Goal: Task Accomplishment & Management: Manage account settings

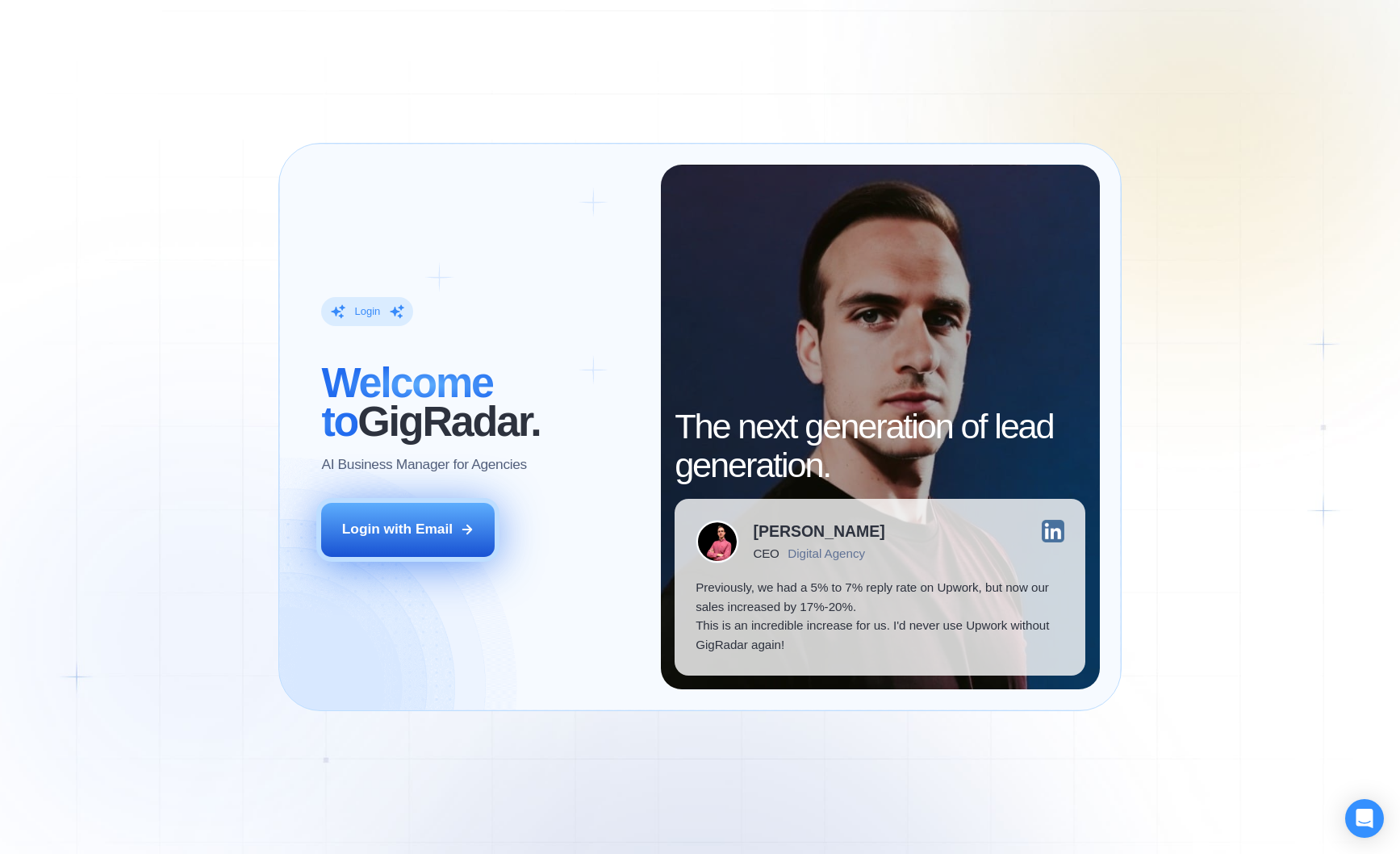
click at [438, 551] on button "Login with Email" at bounding box center [408, 530] width 173 height 54
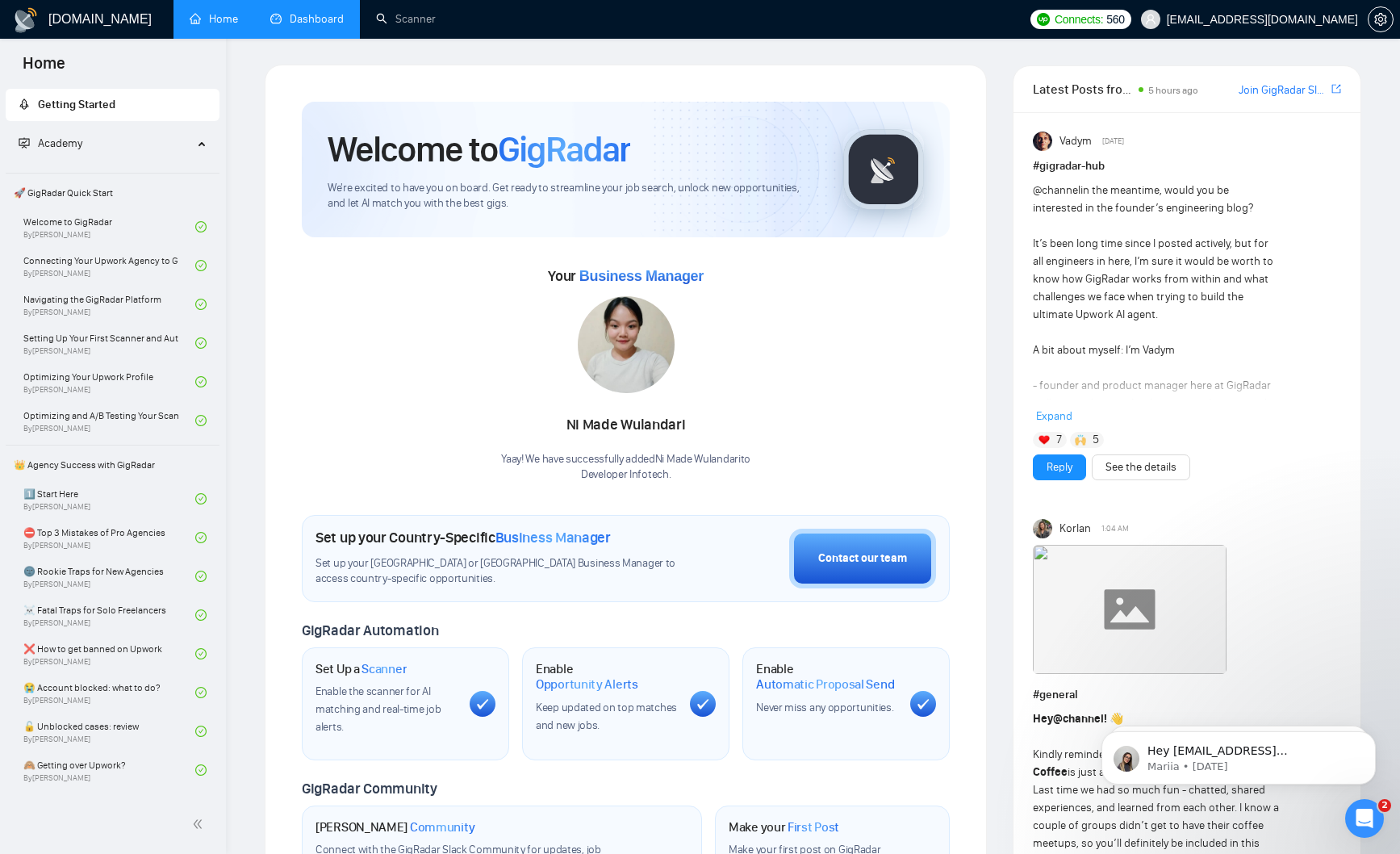
click at [287, 12] on link "Dashboard" at bounding box center [307, 18] width 74 height 13
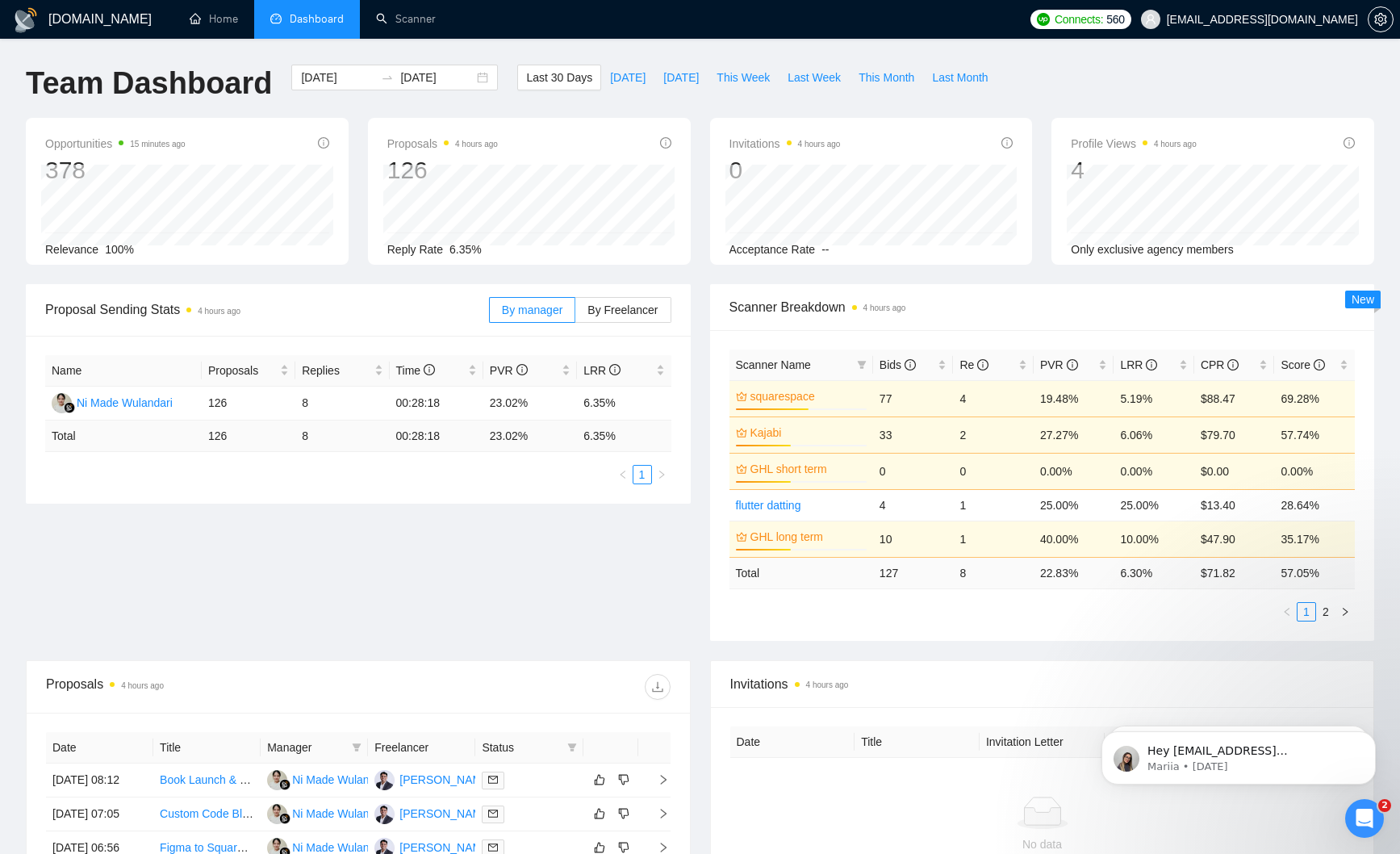
click at [699, 142] on div "Proposals 4 hours ago 126 Reply Rate 6.35%" at bounding box center [529, 192] width 342 height 147
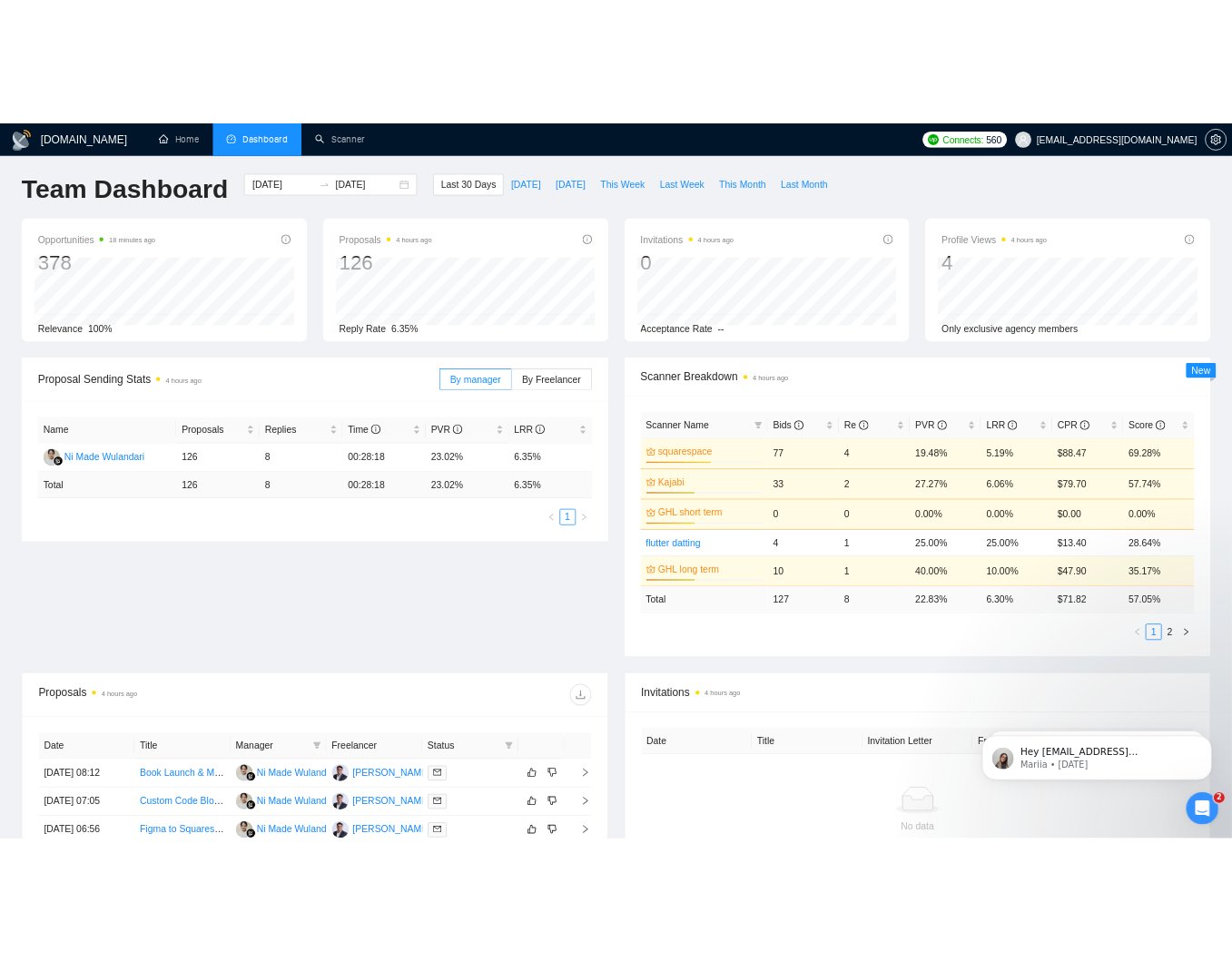
scroll to position [7, 0]
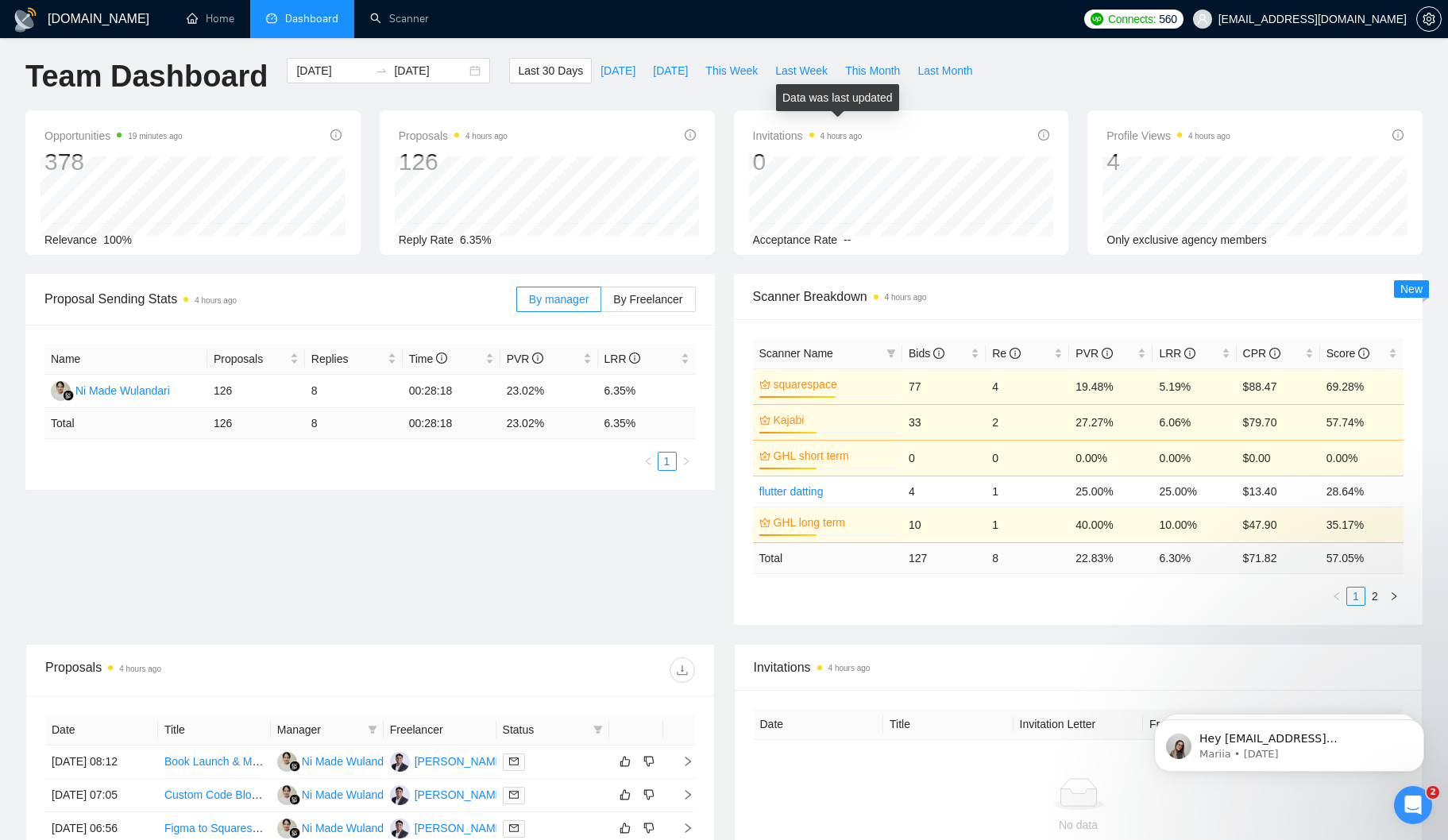
click at [832, 132] on time "4 hours ago" at bounding box center [841, 136] width 42 height 9
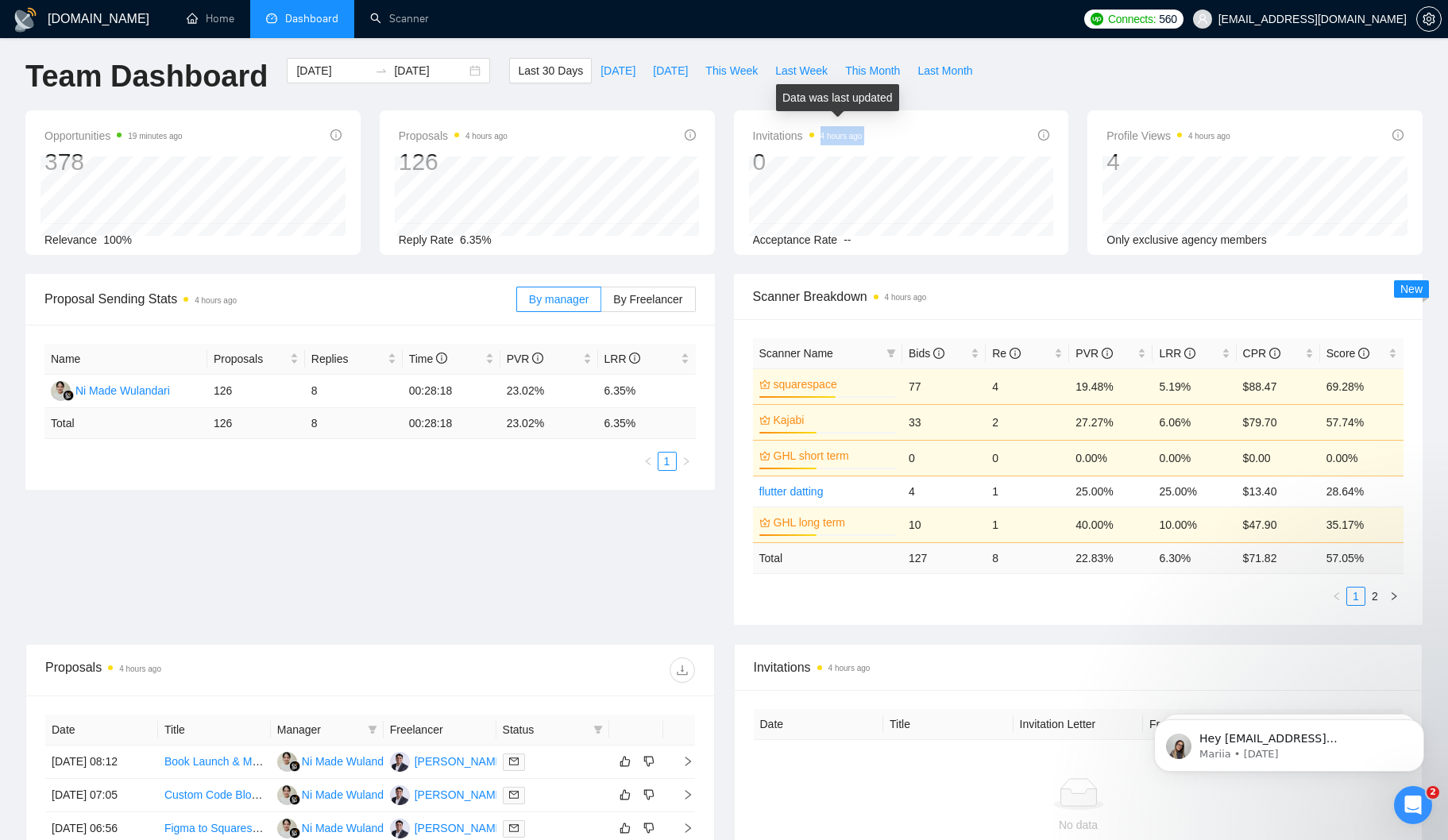
click at [832, 132] on time "4 hours ago" at bounding box center [841, 136] width 42 height 9
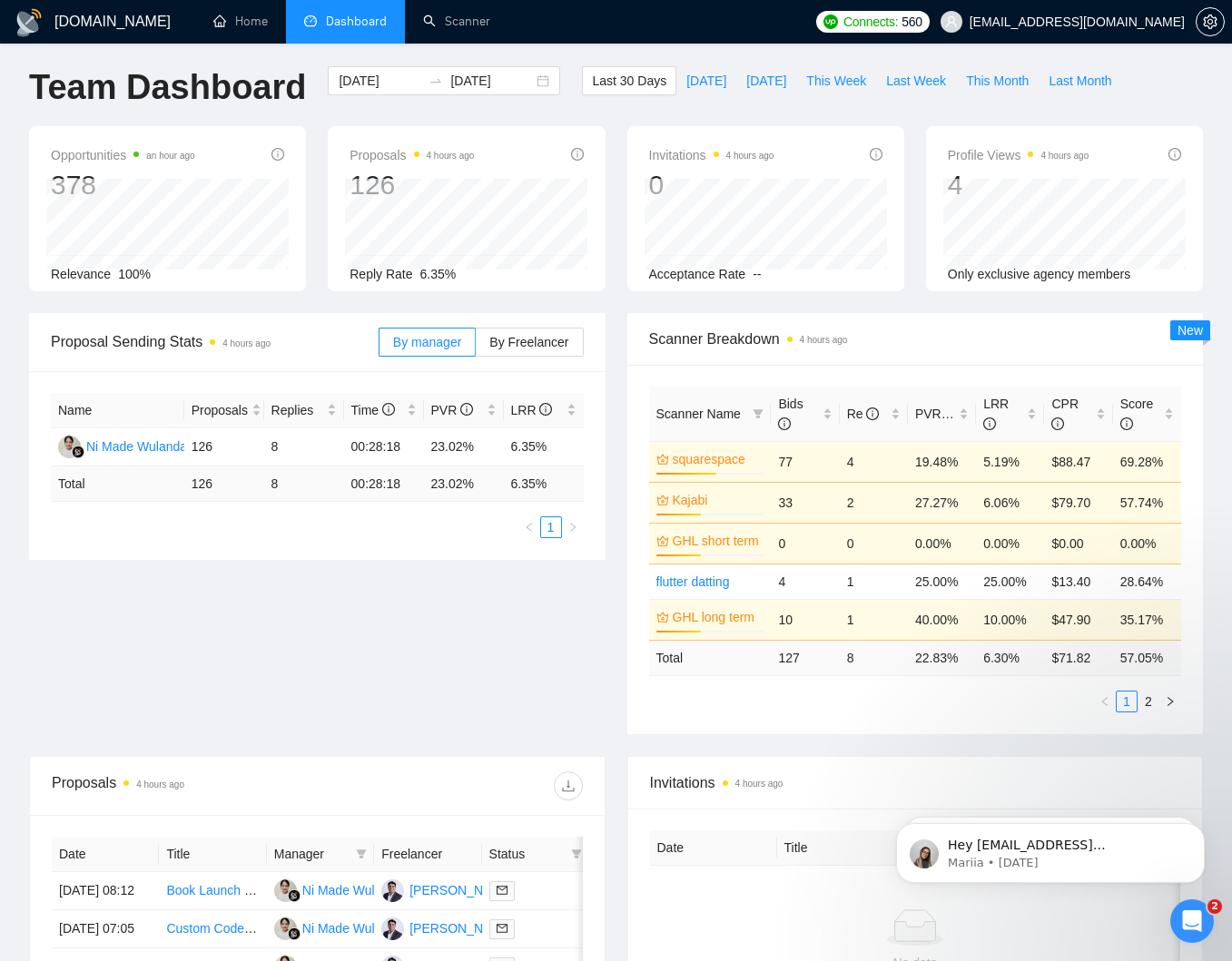
click at [1223, 922] on div "[DOMAIN_NAME] Home Dashboard Scanner Connects: 560 [EMAIL_ADDRESS][DOMAIN_NAME]…" at bounding box center [616, 733] width 1232 height 1481
click at [1208, 926] on div "Open Intercom Messenger" at bounding box center [1189, 919] width 60 height 60
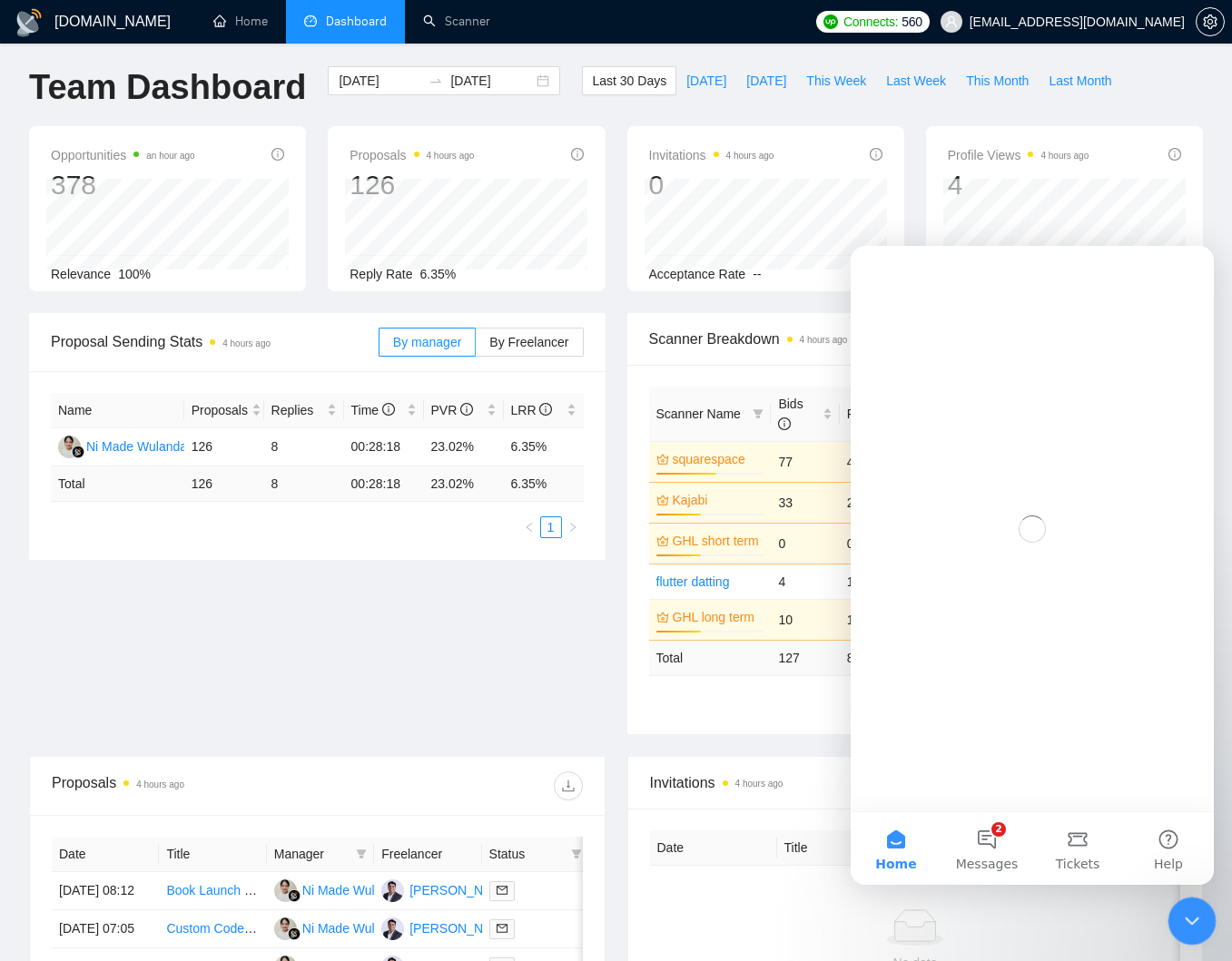
scroll to position [0, 0]
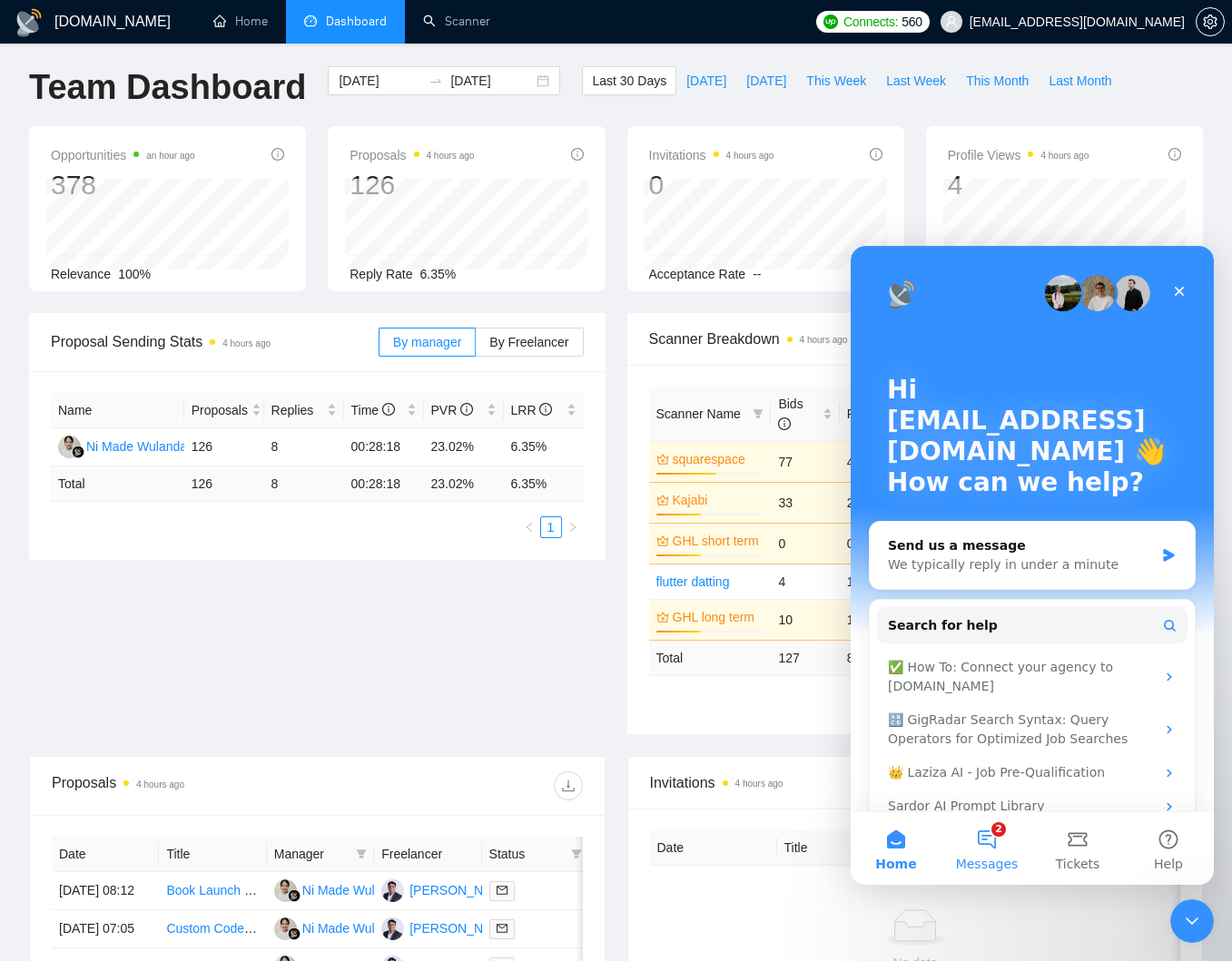
click at [981, 853] on button "2 Messages" at bounding box center [986, 848] width 90 height 72
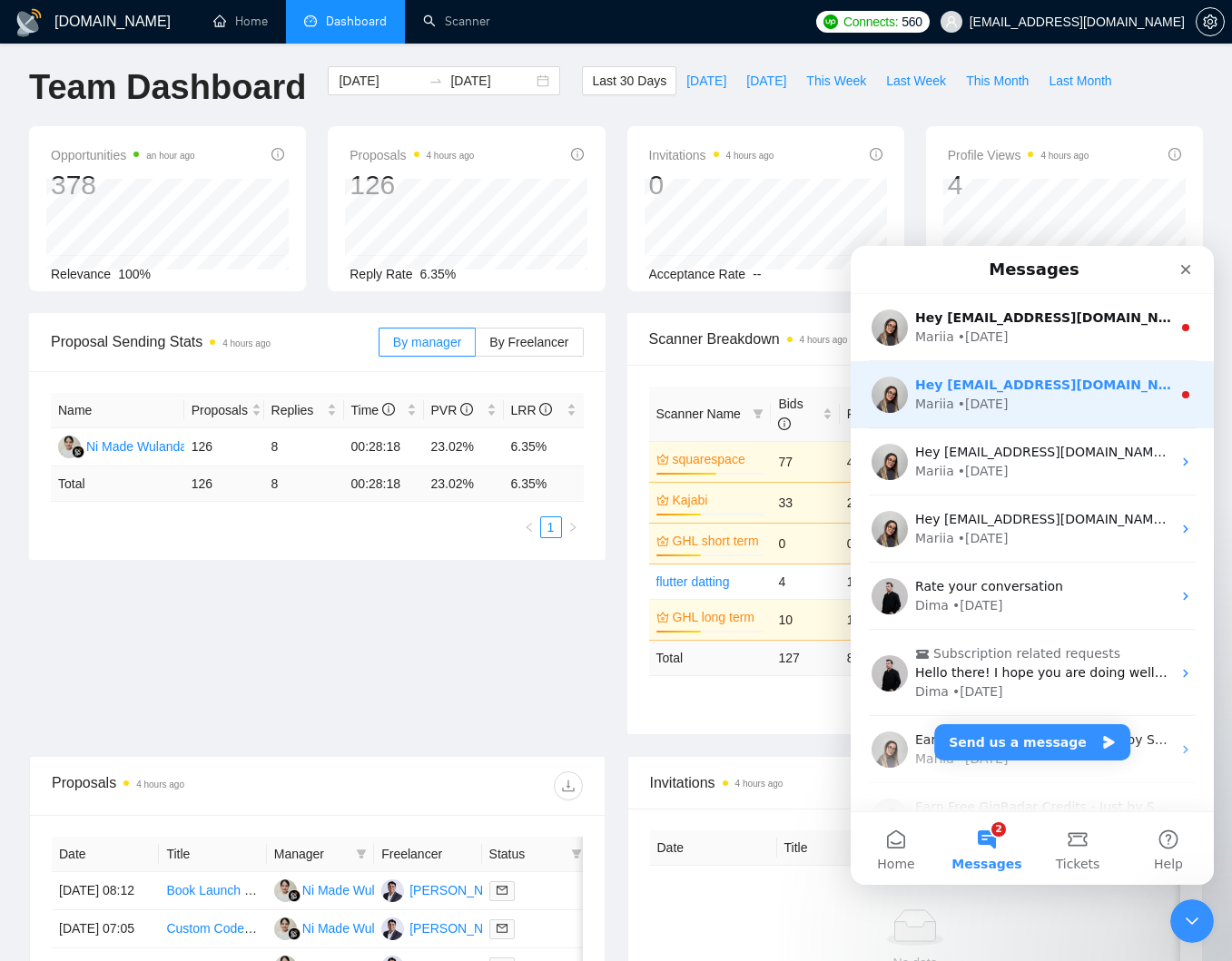
click at [1032, 405] on div "Mariia • [DATE]" at bounding box center [1043, 404] width 256 height 19
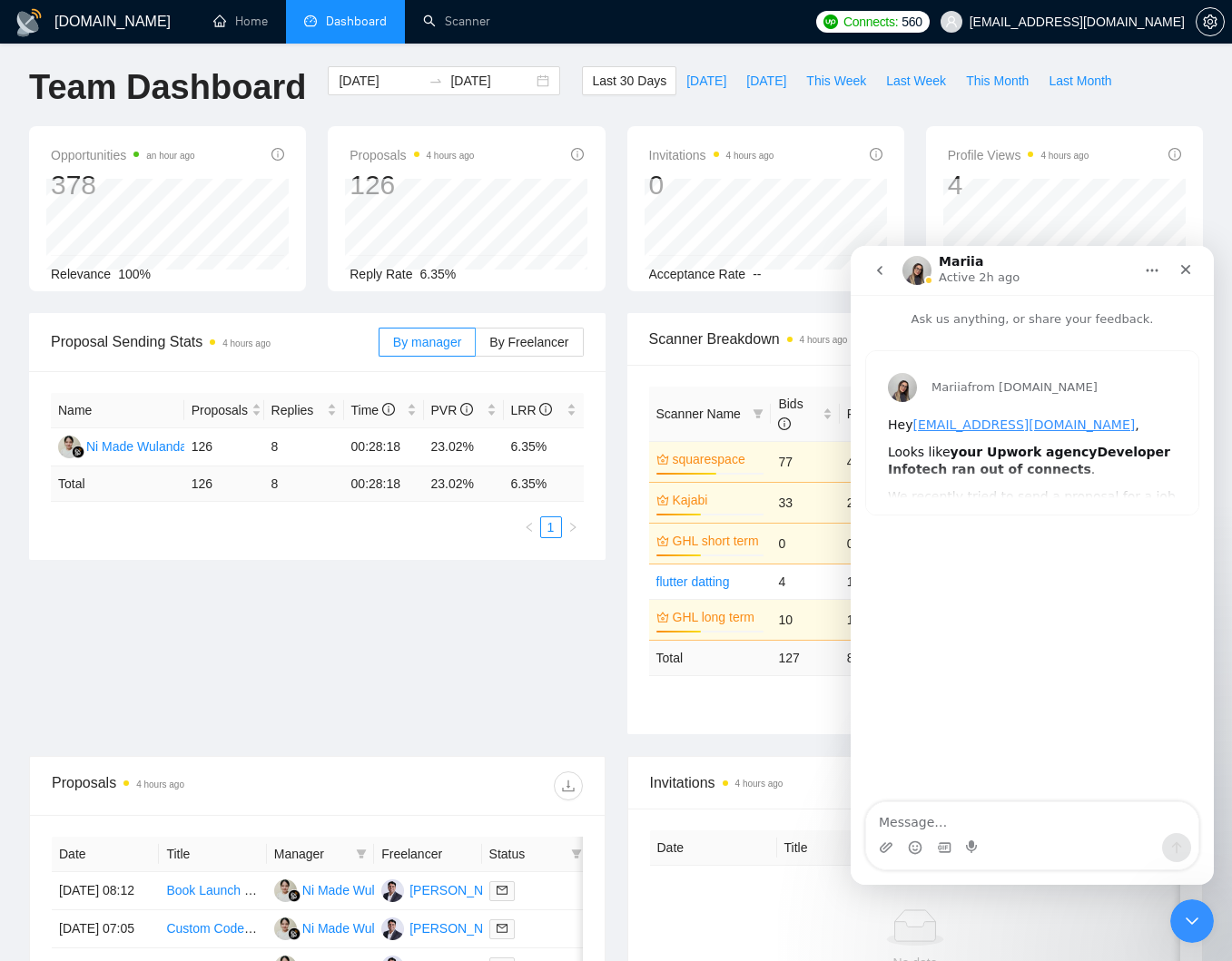
click at [885, 273] on icon "go back" at bounding box center [879, 270] width 14 height 14
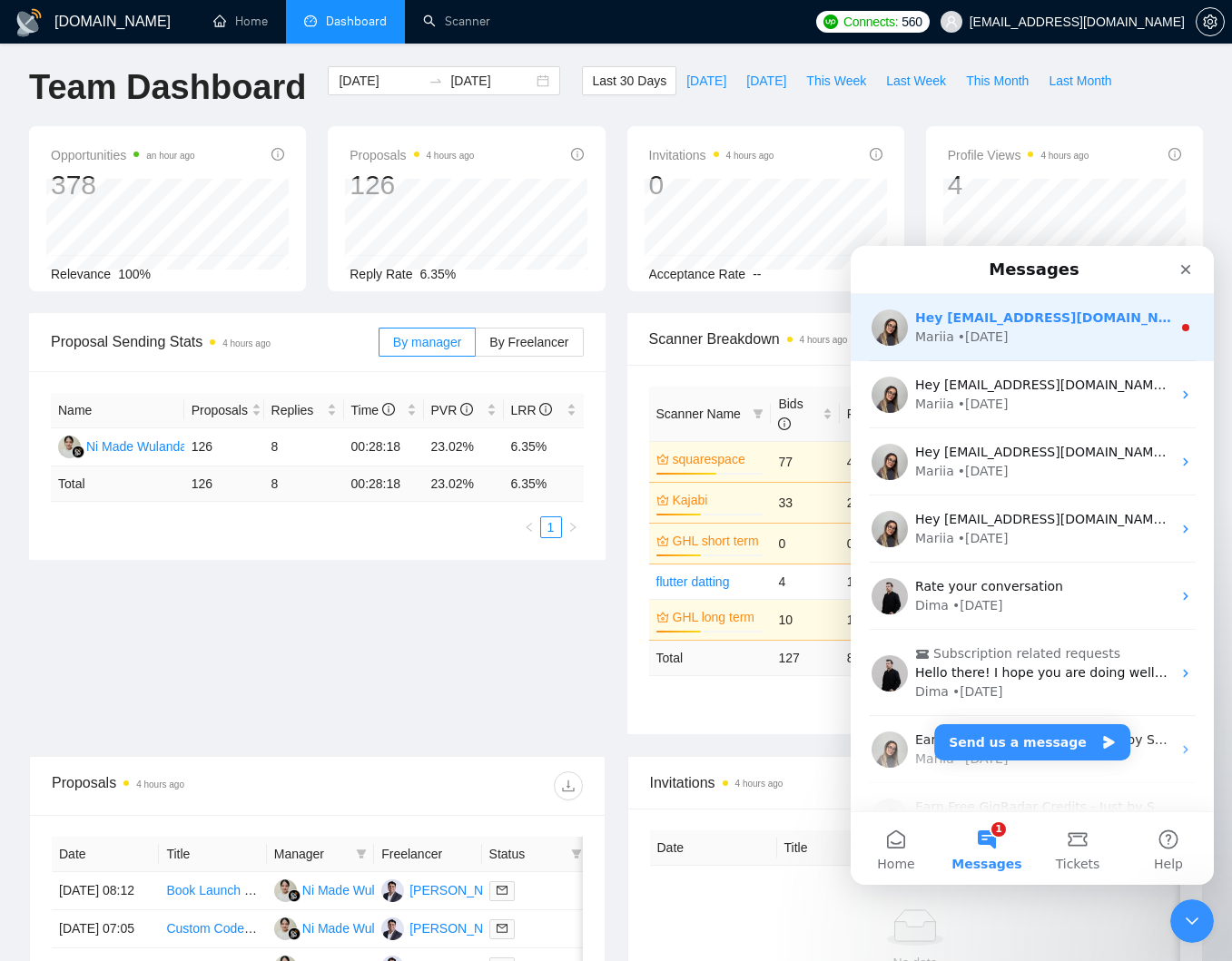
click at [1041, 326] on div "Hey [EMAIL_ADDRESS][DOMAIN_NAME], Looks like your Upwork agency Developer Infot…" at bounding box center [1043, 318] width 256 height 19
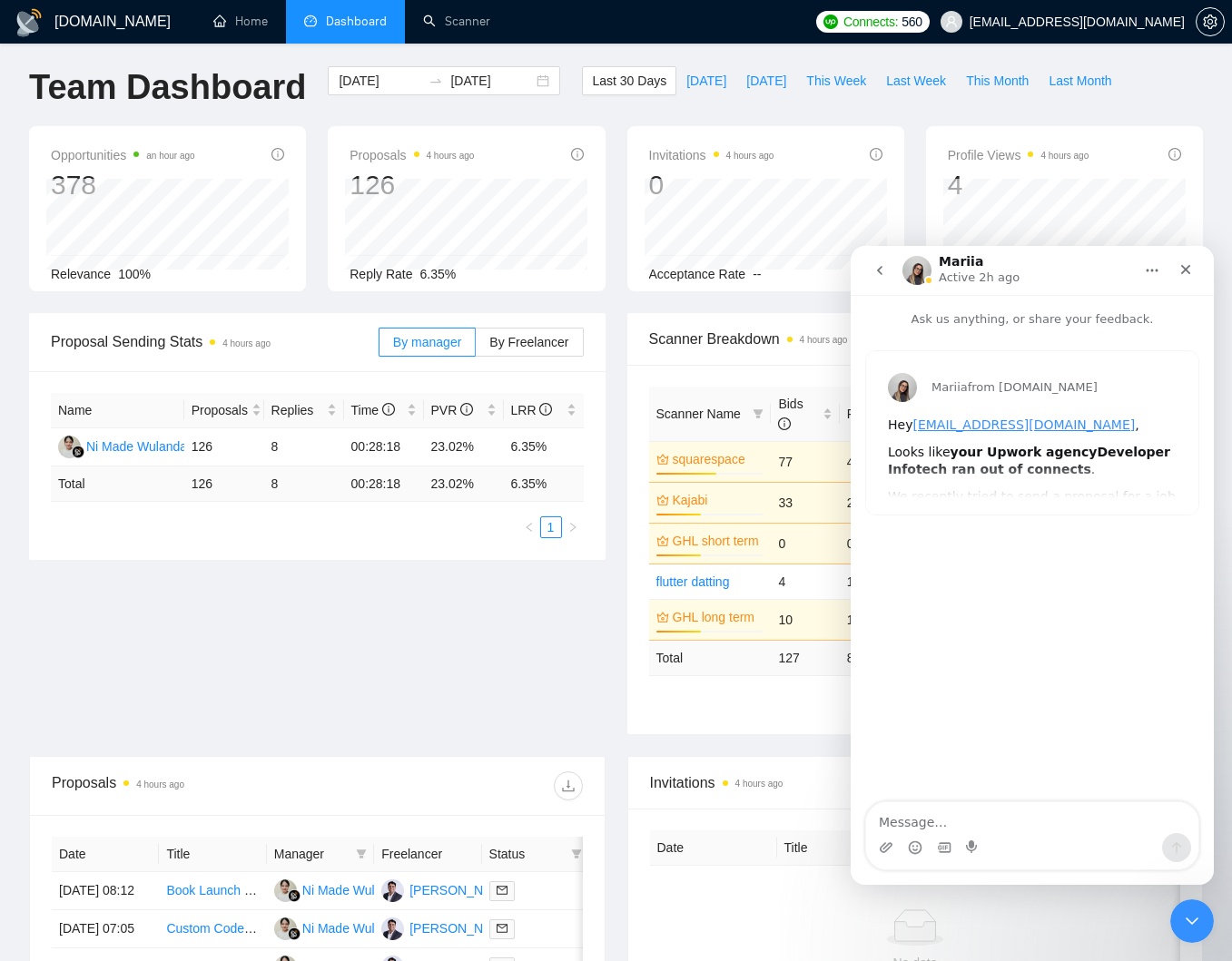
click at [879, 272] on icon "go back" at bounding box center [880, 271] width 6 height 9
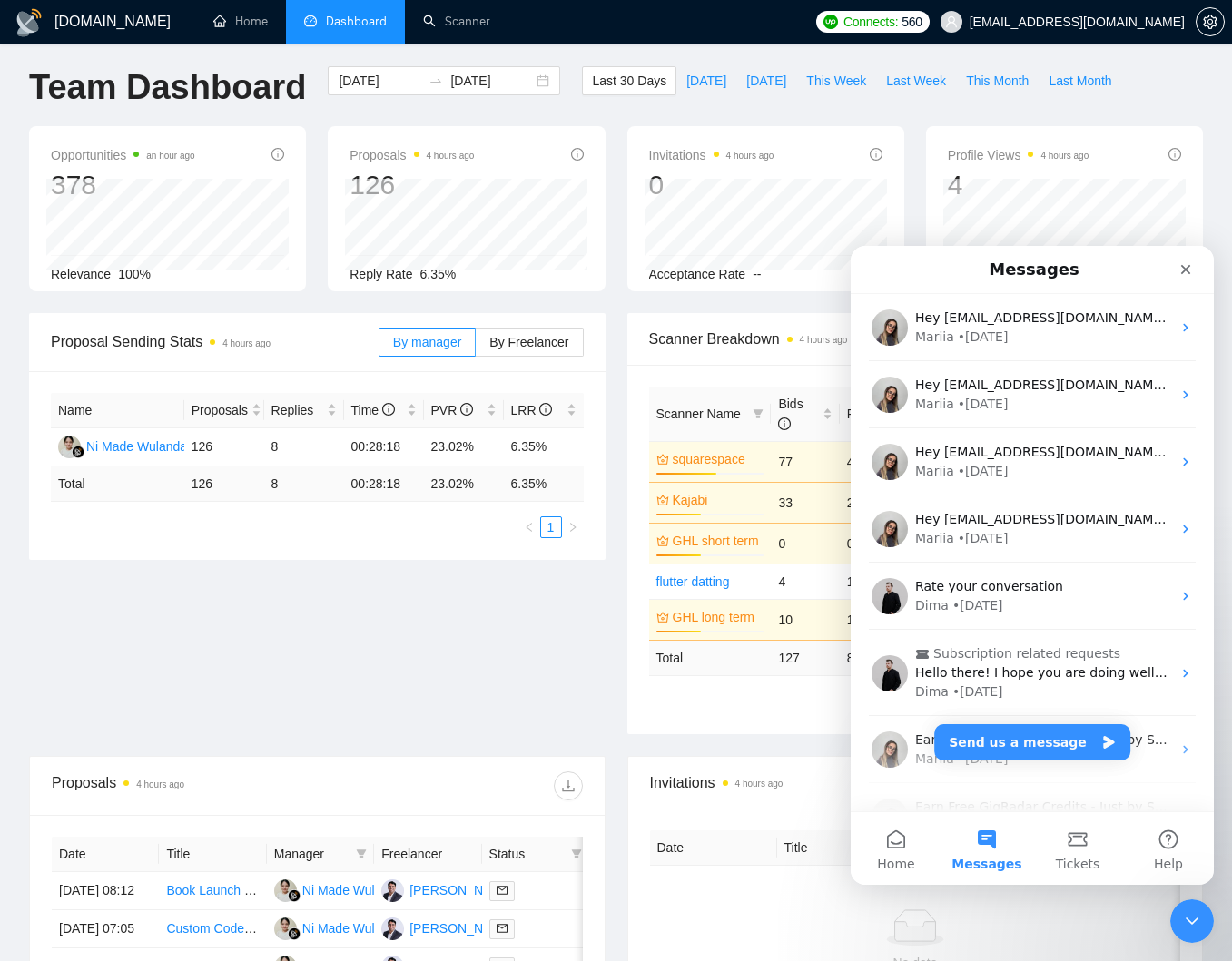
click at [601, 160] on div "Proposals 4 hours ago 126 Reply Rate 6.35%" at bounding box center [466, 209] width 277 height 166
click at [1215, 26] on icon "setting" at bounding box center [1209, 21] width 14 height 14
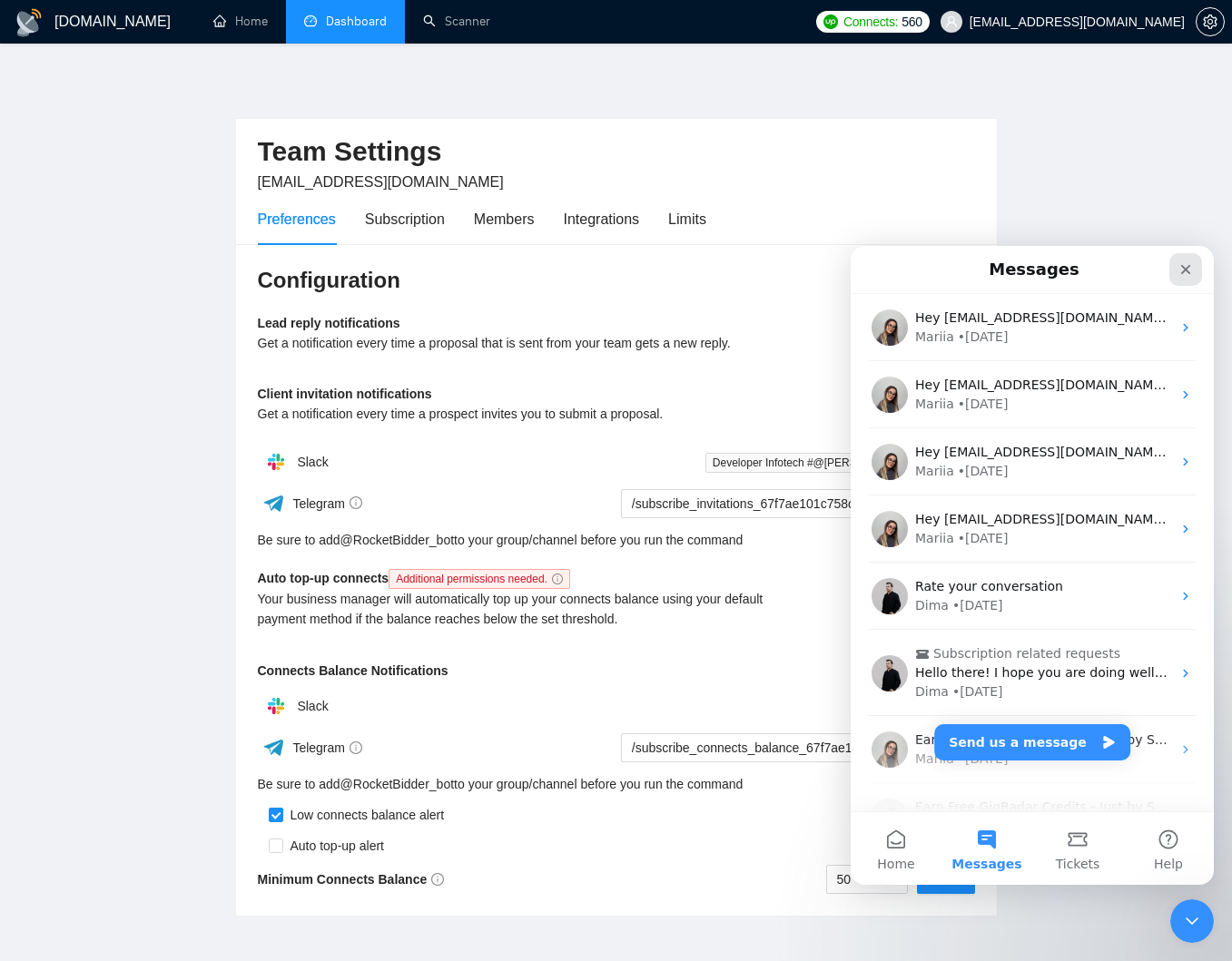
click at [1186, 270] on icon "Close" at bounding box center [1186, 270] width 10 height 10
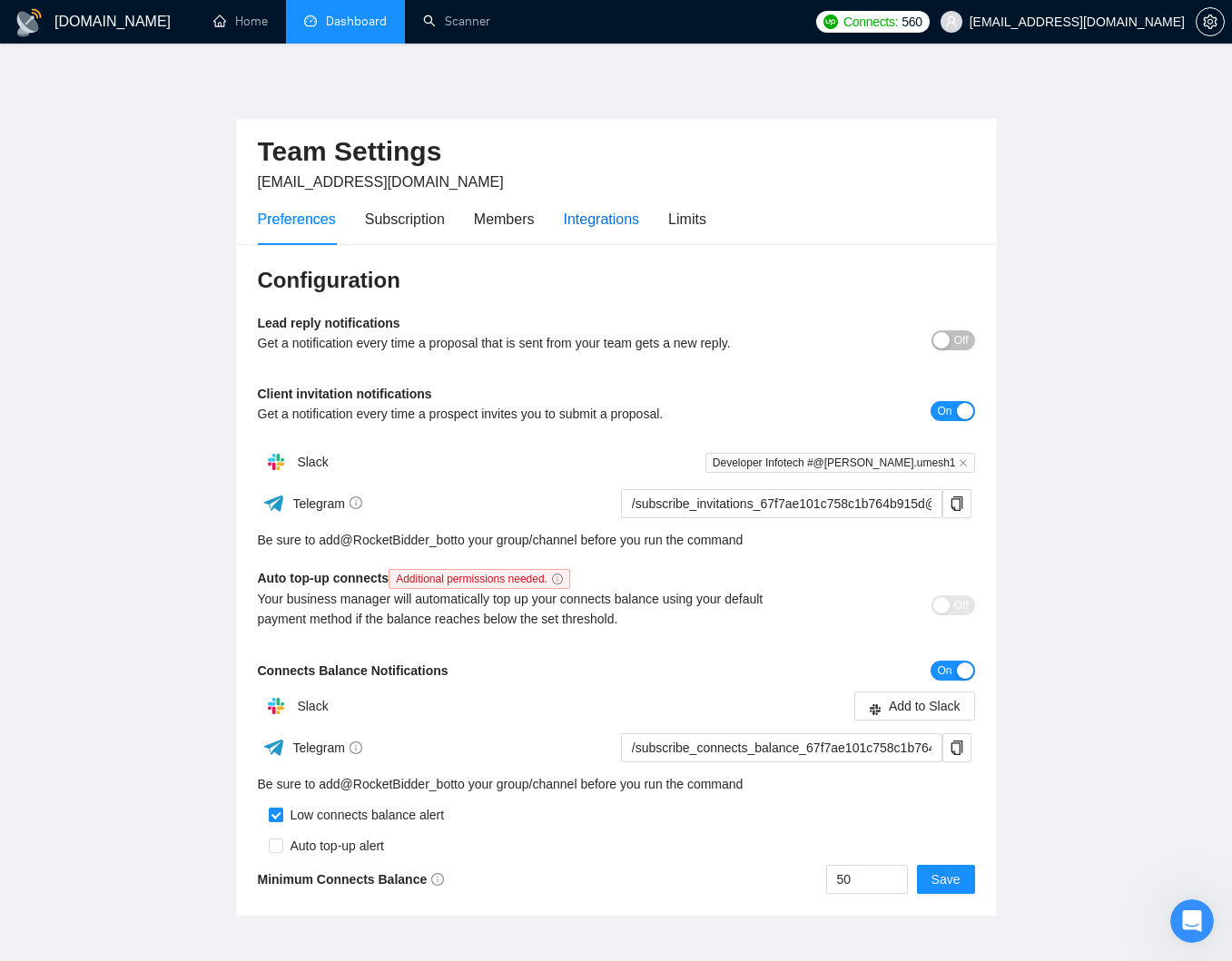
click at [585, 227] on div "Integrations" at bounding box center [601, 219] width 76 height 23
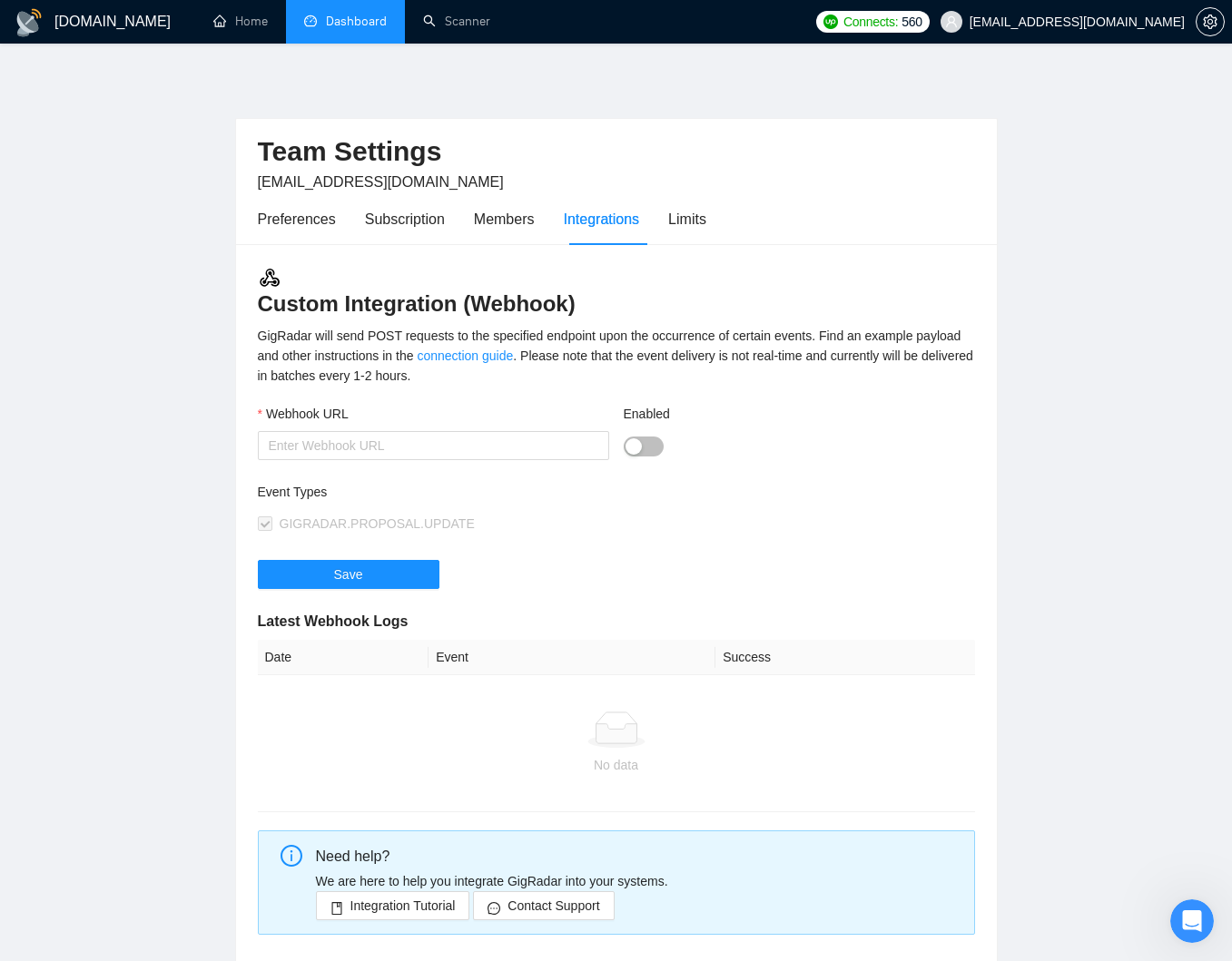
click at [750, 225] on div "Preferences Subscription Members Integrations Limits" at bounding box center [616, 218] width 717 height 52
click at [700, 225] on div "Limits" at bounding box center [687, 219] width 39 height 23
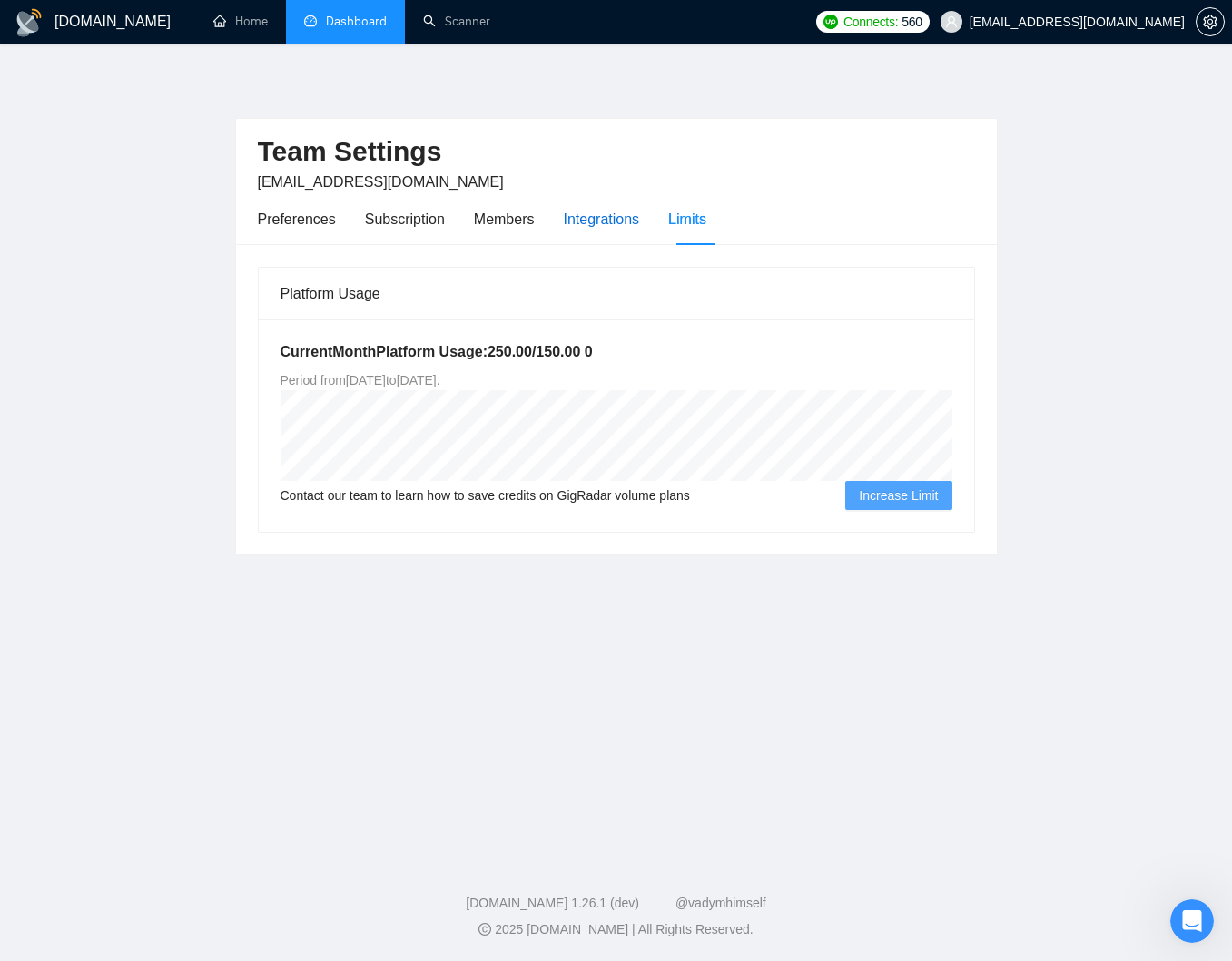
click at [618, 229] on div "Integrations" at bounding box center [601, 219] width 76 height 23
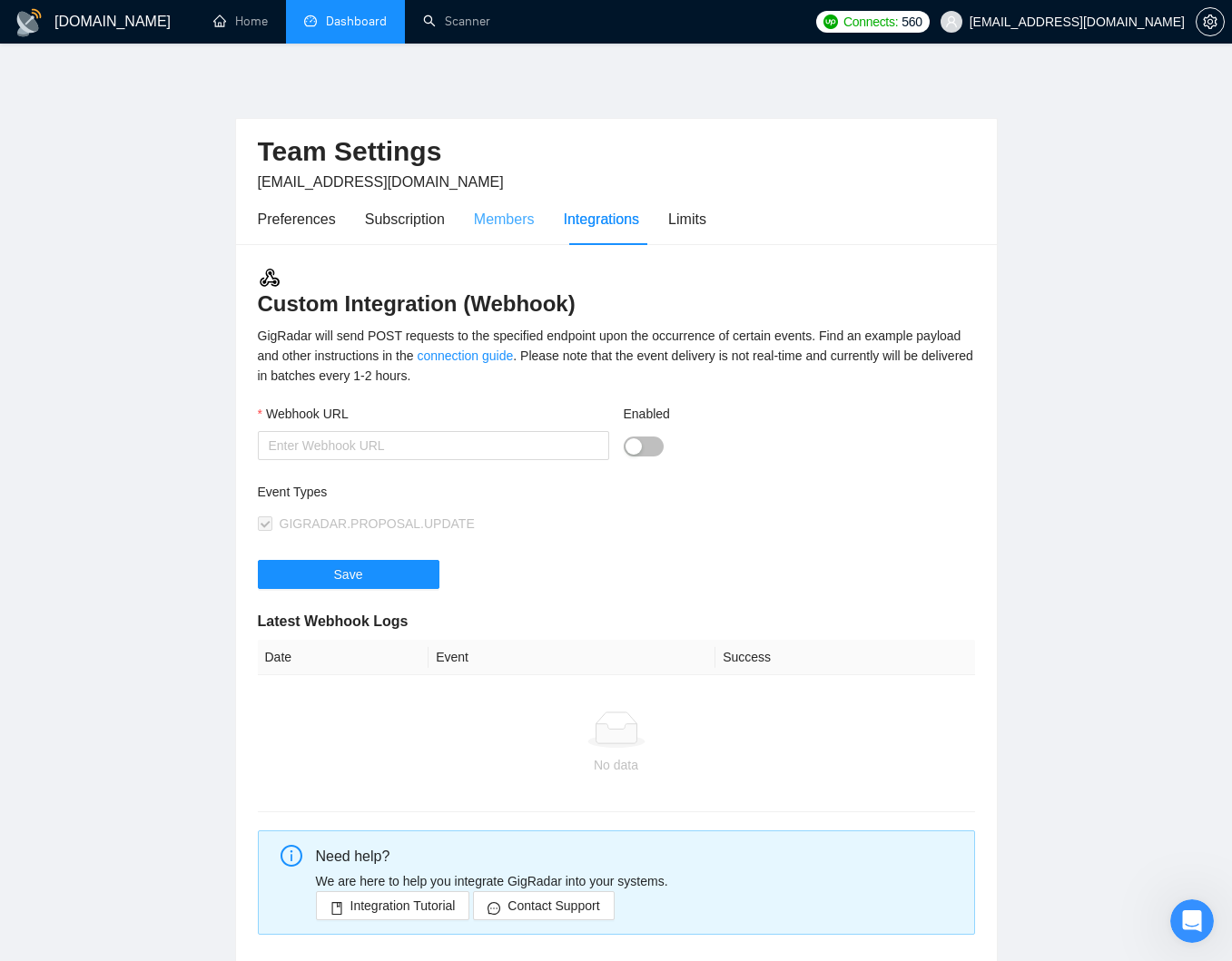
click at [533, 235] on div "Members" at bounding box center [504, 218] width 61 height 52
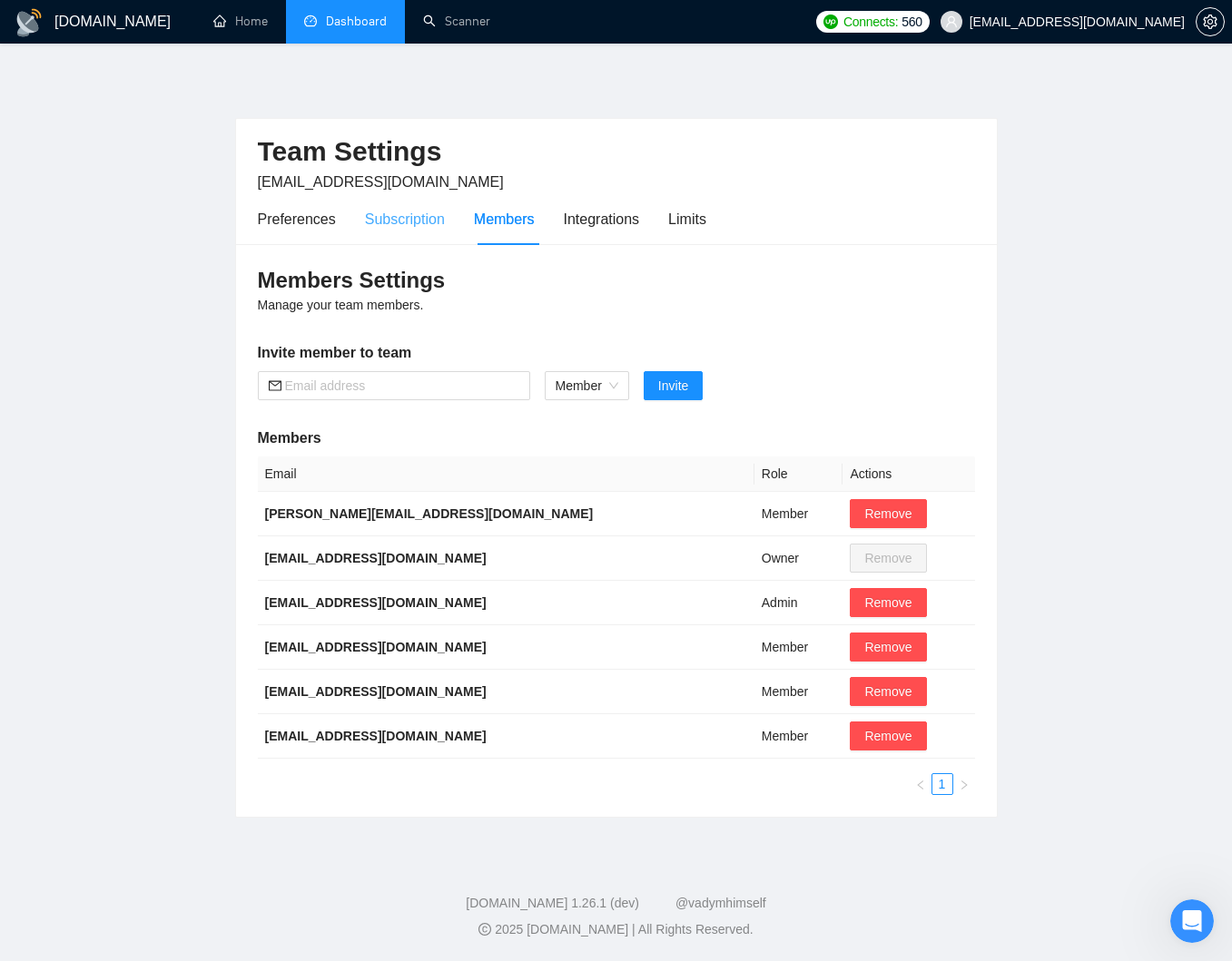
click at [442, 233] on div "Subscription" at bounding box center [405, 218] width 80 height 52
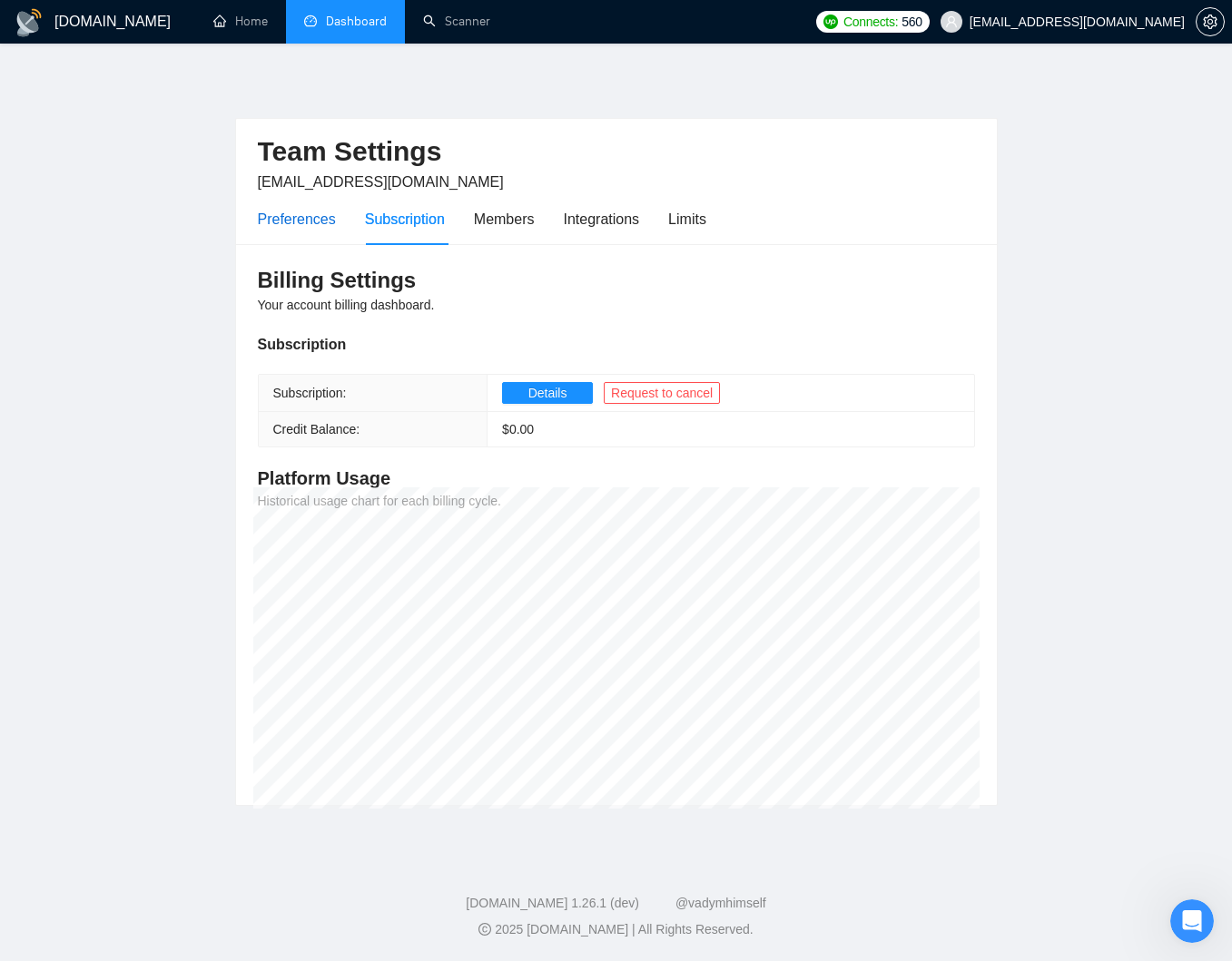
click at [289, 227] on div "Preferences" at bounding box center [296, 219] width 78 height 23
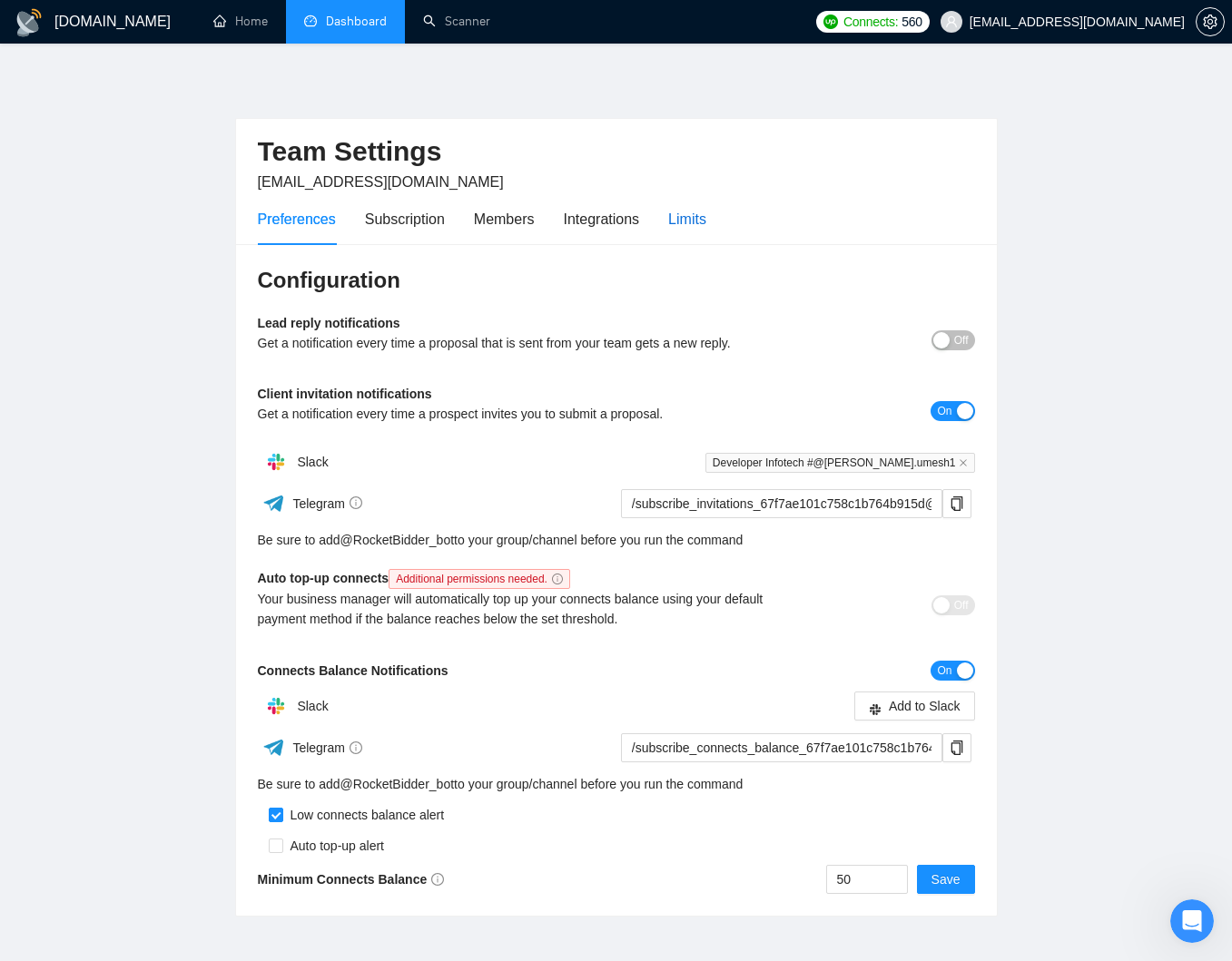
click at [687, 216] on div "Limits" at bounding box center [687, 219] width 39 height 23
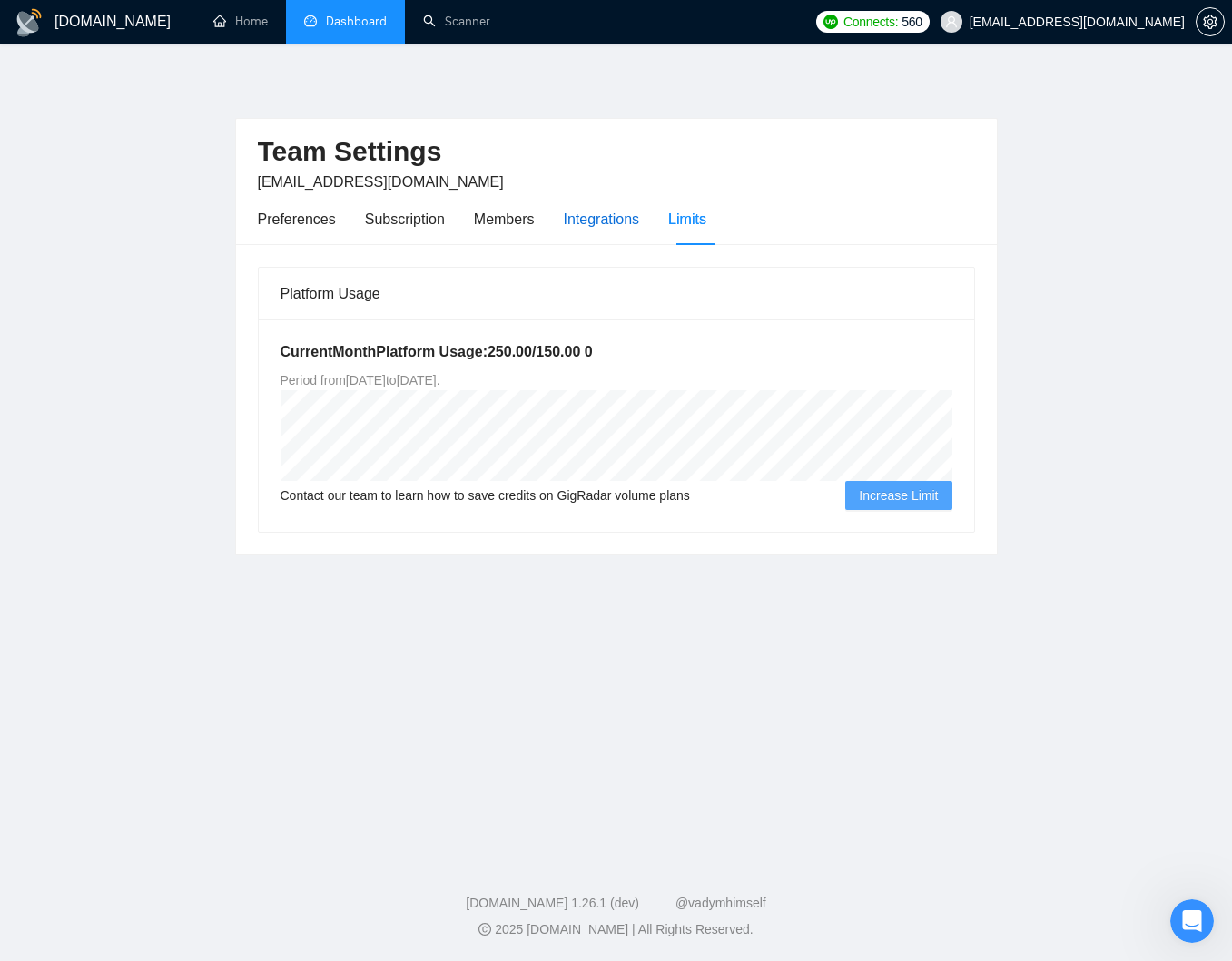
click at [600, 223] on div "Integrations" at bounding box center [601, 219] width 76 height 23
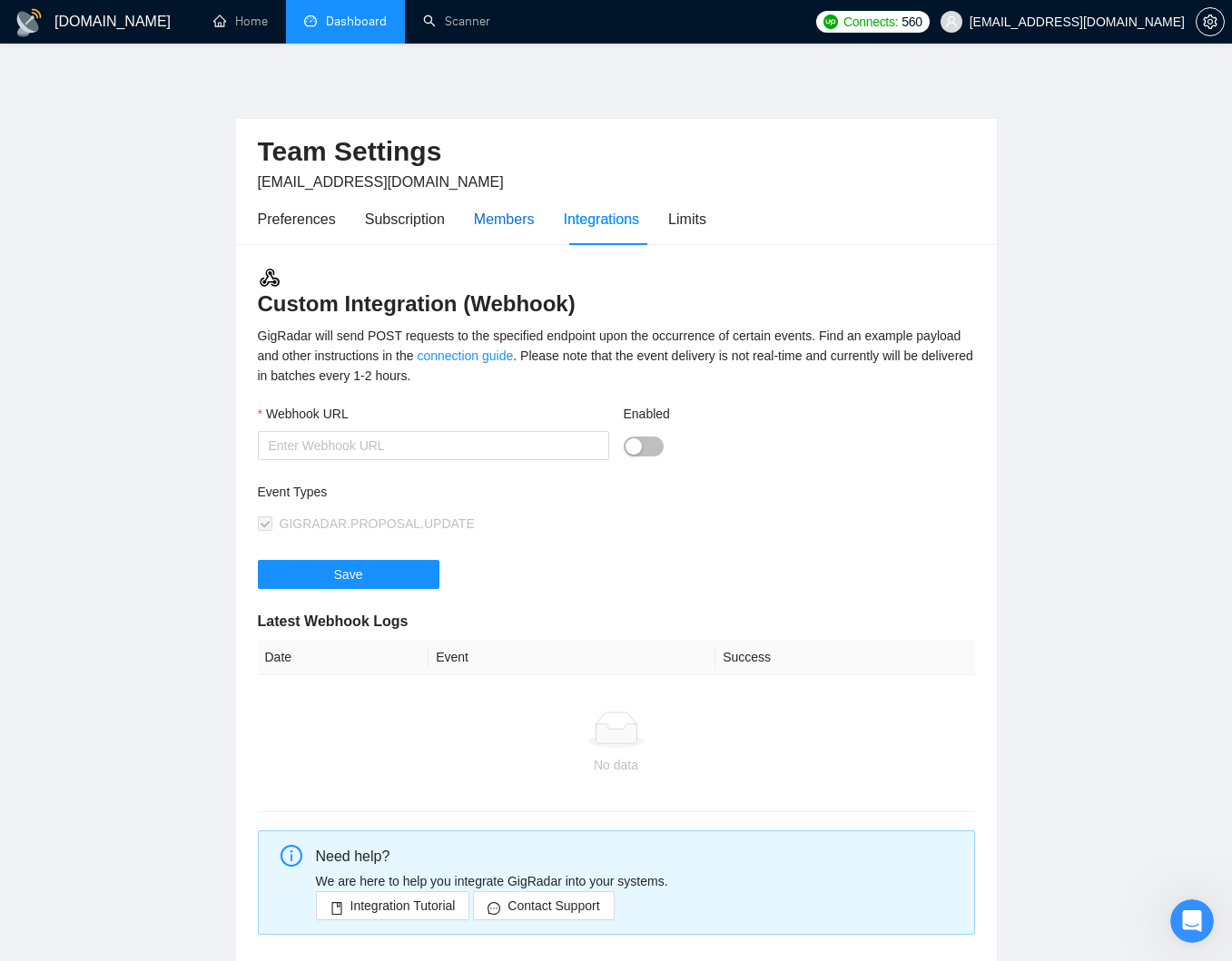
click at [535, 224] on div "Members" at bounding box center [504, 219] width 61 height 23
